Goal: Navigation & Orientation: Find specific page/section

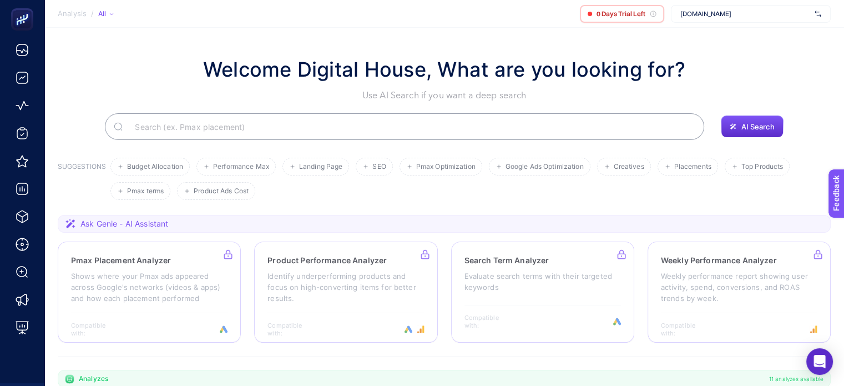
click at [731, 11] on span "[DOMAIN_NAME]" at bounding box center [746, 13] width 130 height 9
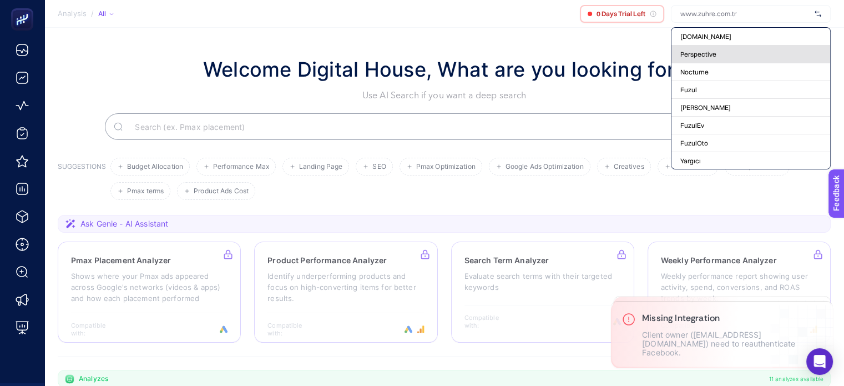
click at [688, 56] on span "Perspective" at bounding box center [699, 54] width 36 height 9
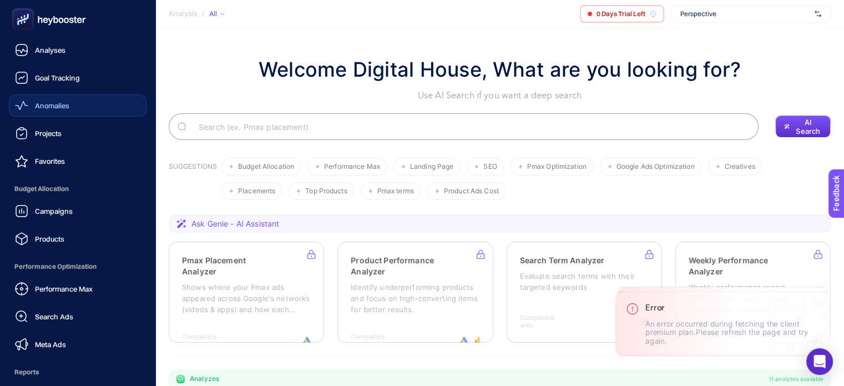
click at [35, 110] on div "Anomalies" at bounding box center [42, 105] width 54 height 13
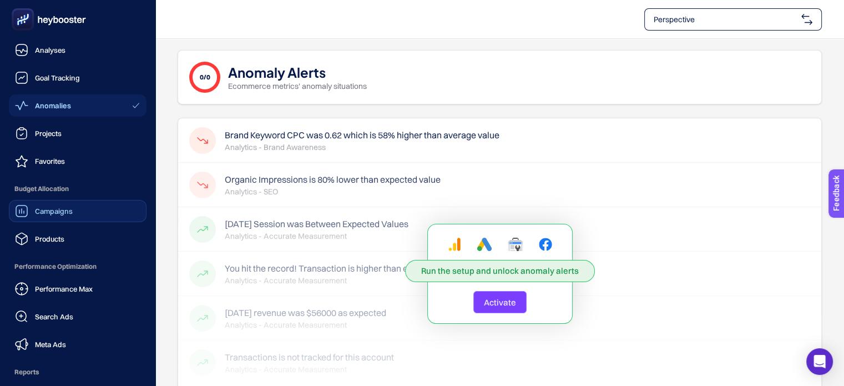
click at [74, 211] on link "Campaigns" at bounding box center [78, 211] width 138 height 22
